Goal: Check status

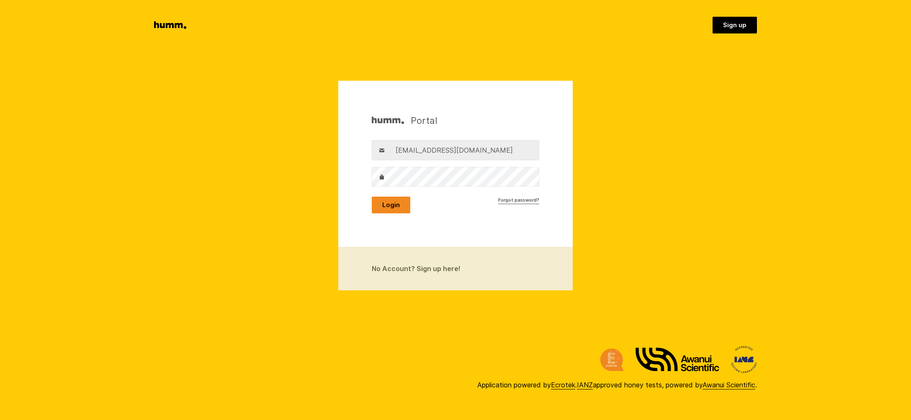
click at [393, 207] on button "Login" at bounding box center [391, 205] width 39 height 17
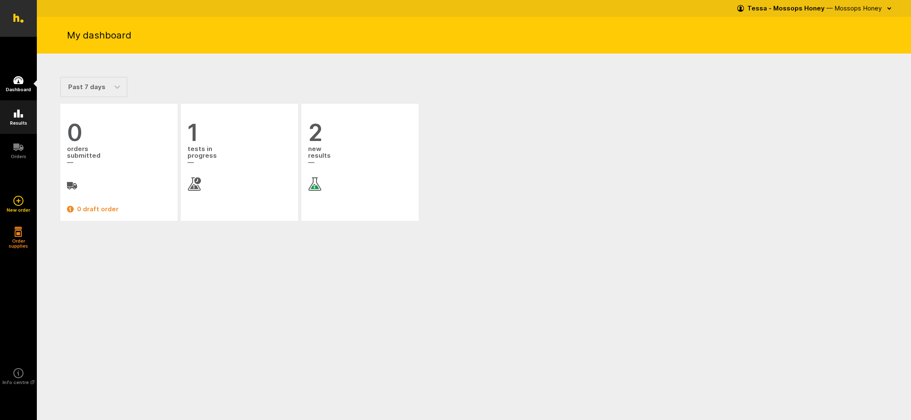
click at [20, 116] on icon at bounding box center [18, 114] width 10 height 10
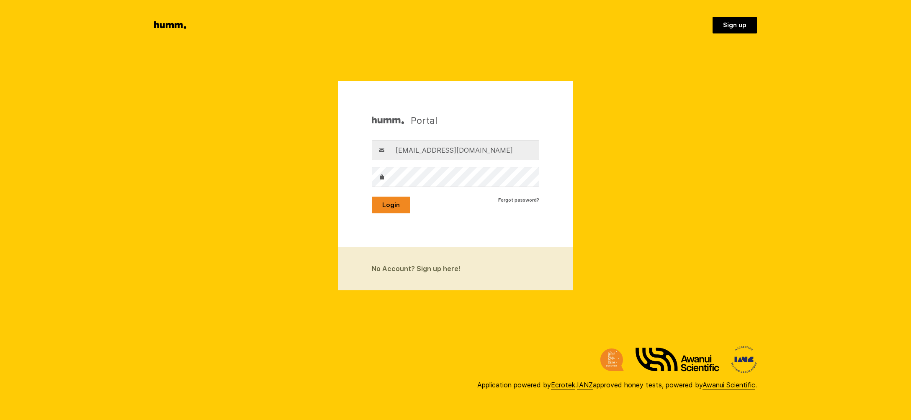
click at [393, 204] on button "Login" at bounding box center [391, 205] width 39 height 17
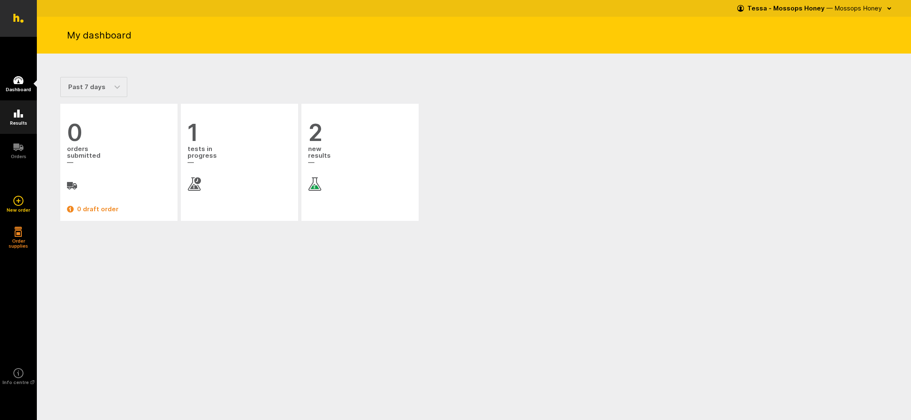
click at [23, 116] on icon at bounding box center [18, 114] width 10 height 10
